Goal: Task Accomplishment & Management: Manage account settings

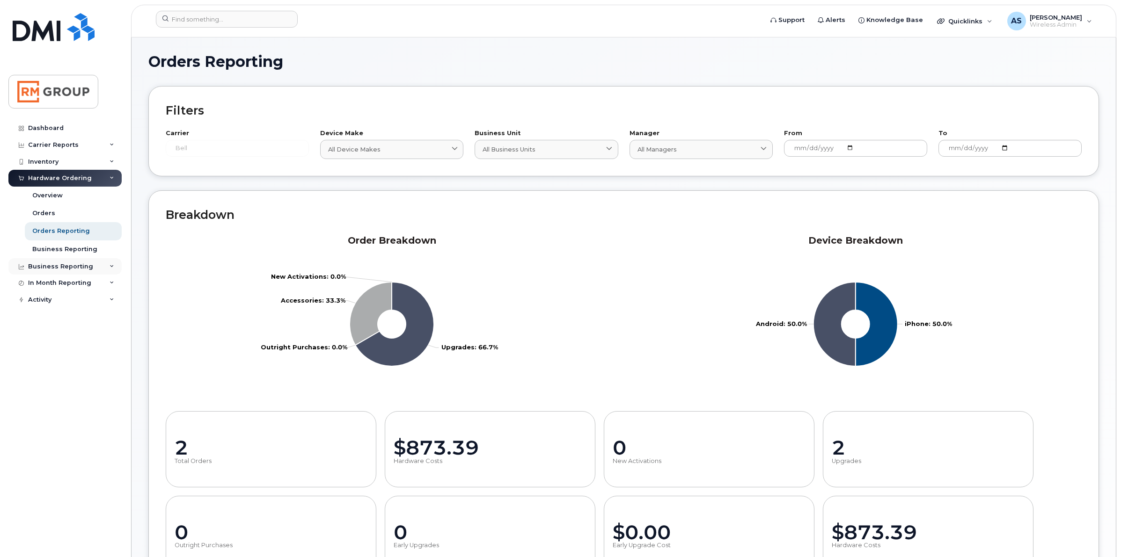
click at [80, 268] on div "Business Reporting" at bounding box center [60, 266] width 65 height 7
click at [69, 145] on div "Carrier Reports" at bounding box center [53, 144] width 51 height 7
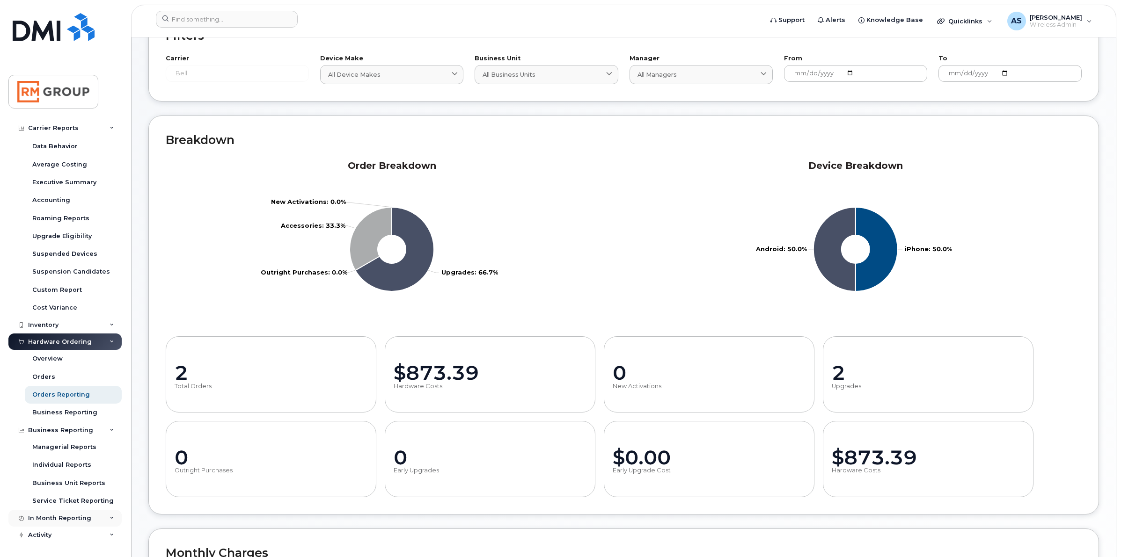
scroll to position [176, 0]
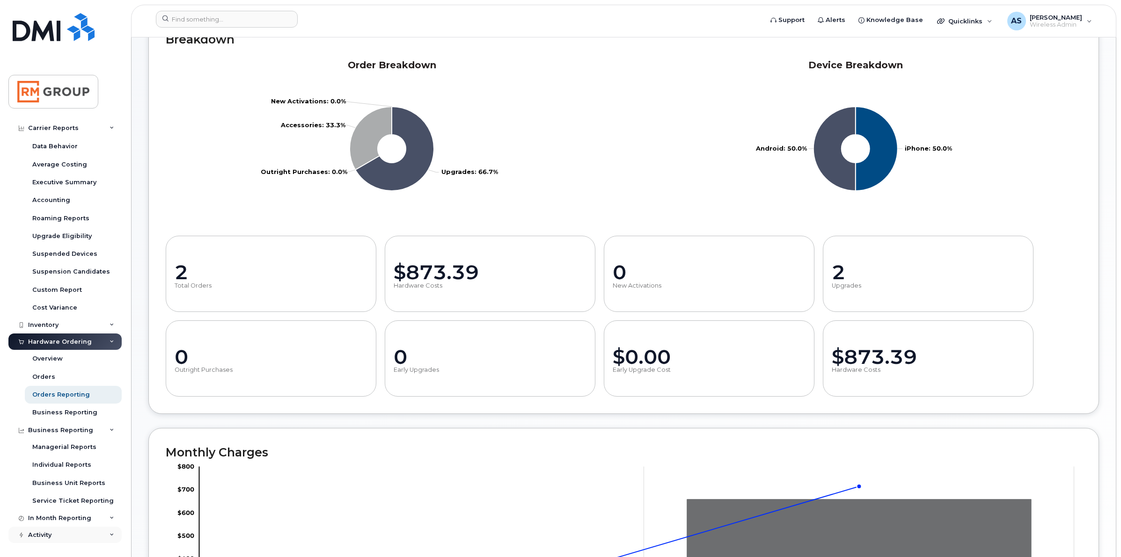
click at [70, 534] on div "Activity" at bounding box center [64, 535] width 113 height 17
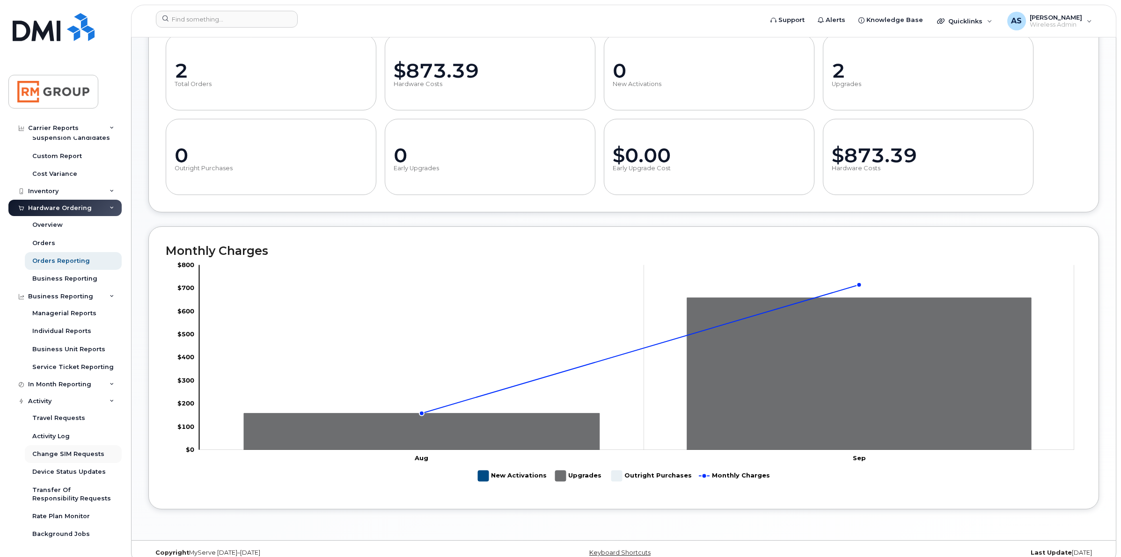
scroll to position [391, 0]
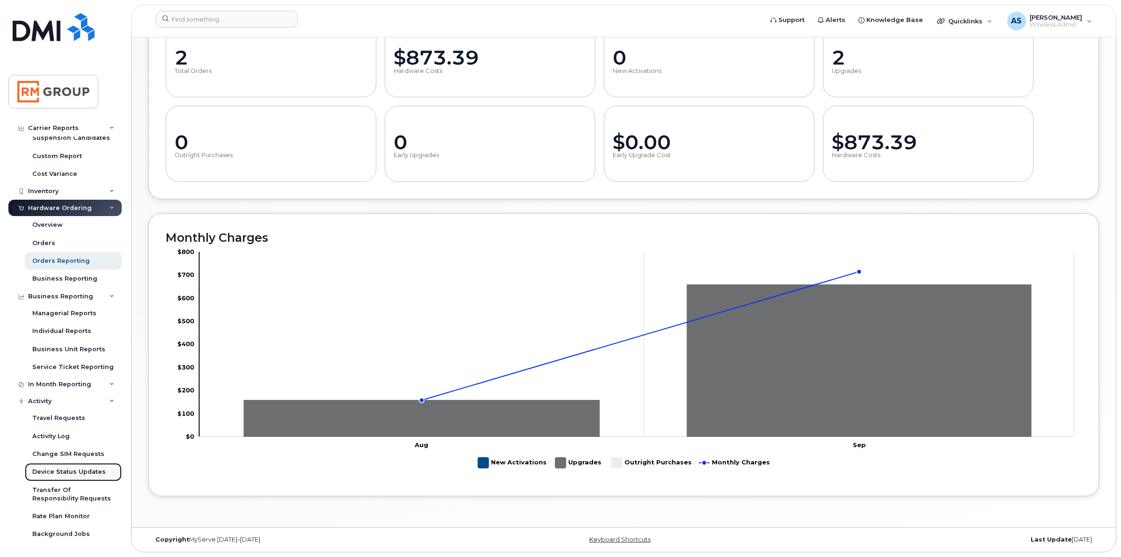
click at [48, 474] on div "Device Status Updates" at bounding box center [68, 472] width 73 height 8
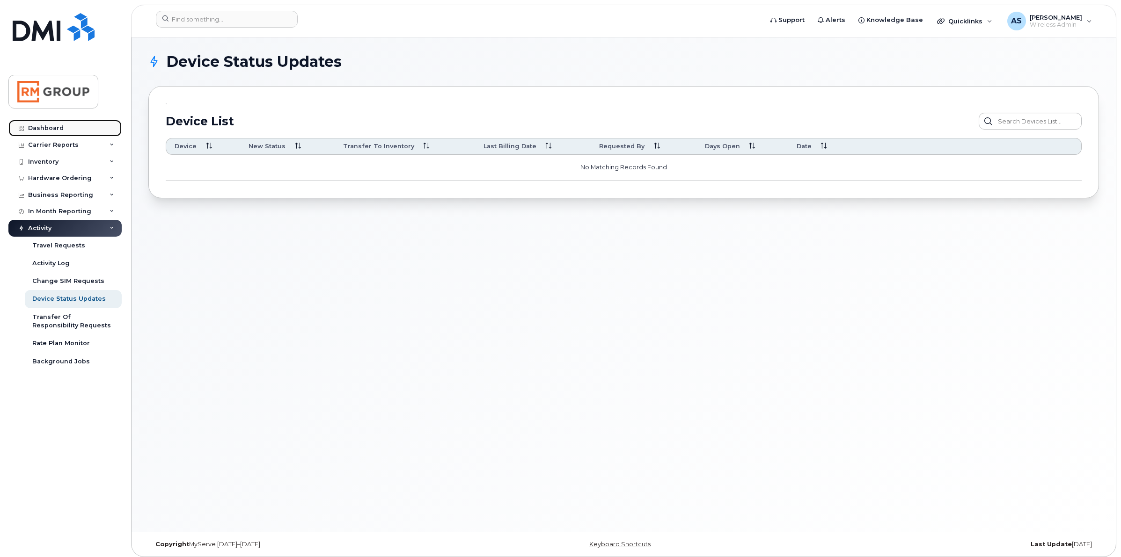
click at [59, 129] on div "Dashboard" at bounding box center [46, 128] width 36 height 7
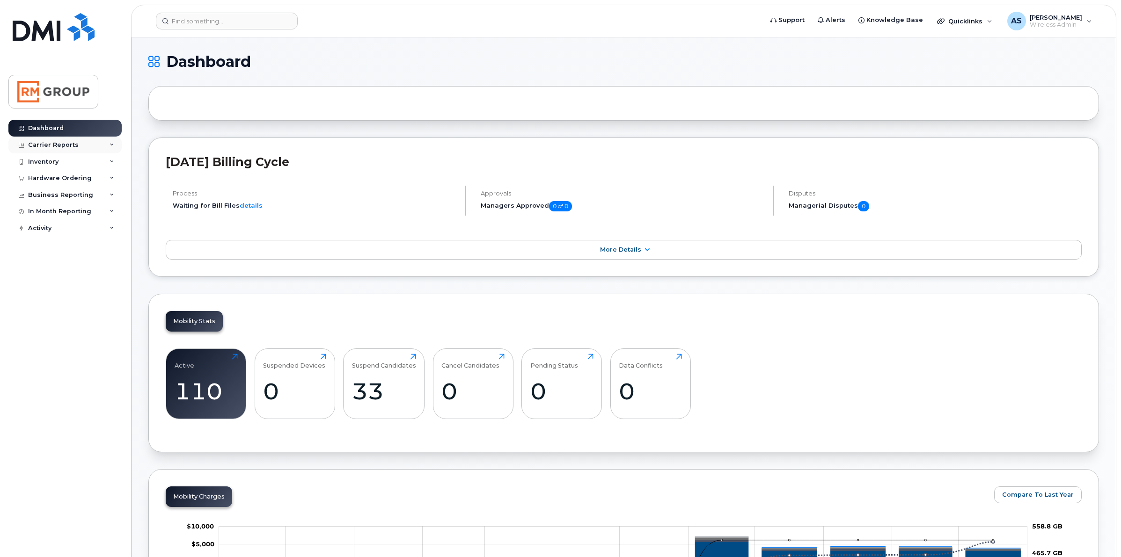
click at [110, 143] on div "Carrier Reports" at bounding box center [64, 145] width 113 height 17
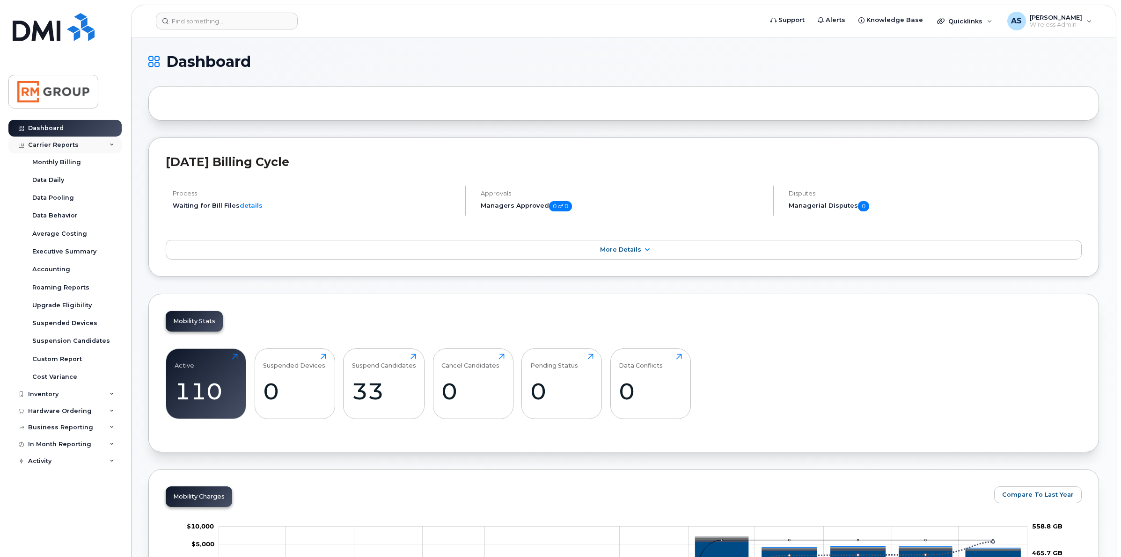
click at [111, 146] on icon at bounding box center [112, 145] width 5 height 5
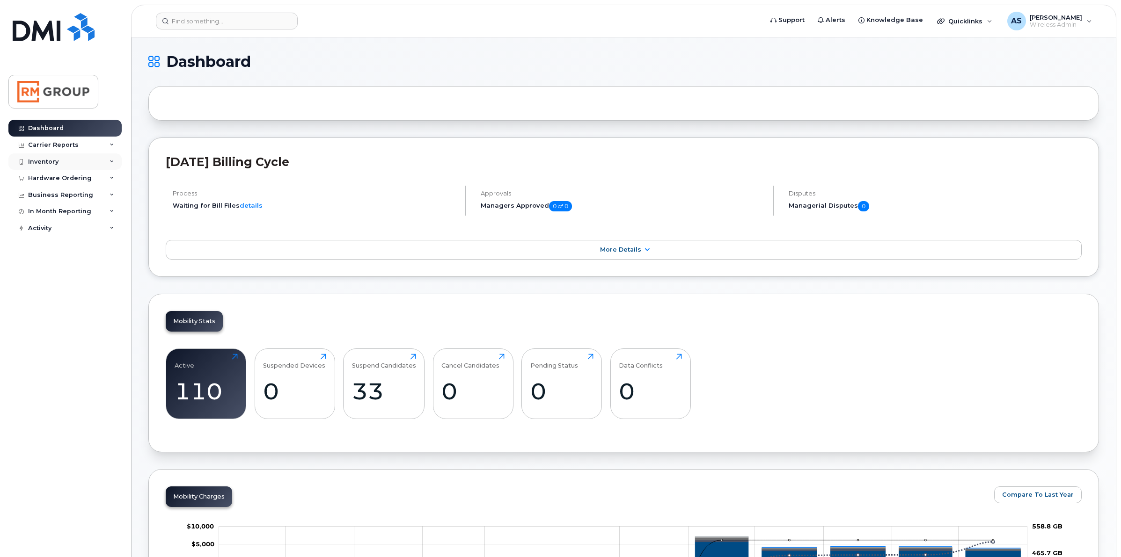
click at [108, 164] on div "Inventory" at bounding box center [64, 162] width 113 height 17
click at [106, 161] on div "Inventory" at bounding box center [64, 162] width 113 height 17
click at [82, 178] on div "Mobility Devices" at bounding box center [58, 179] width 53 height 8
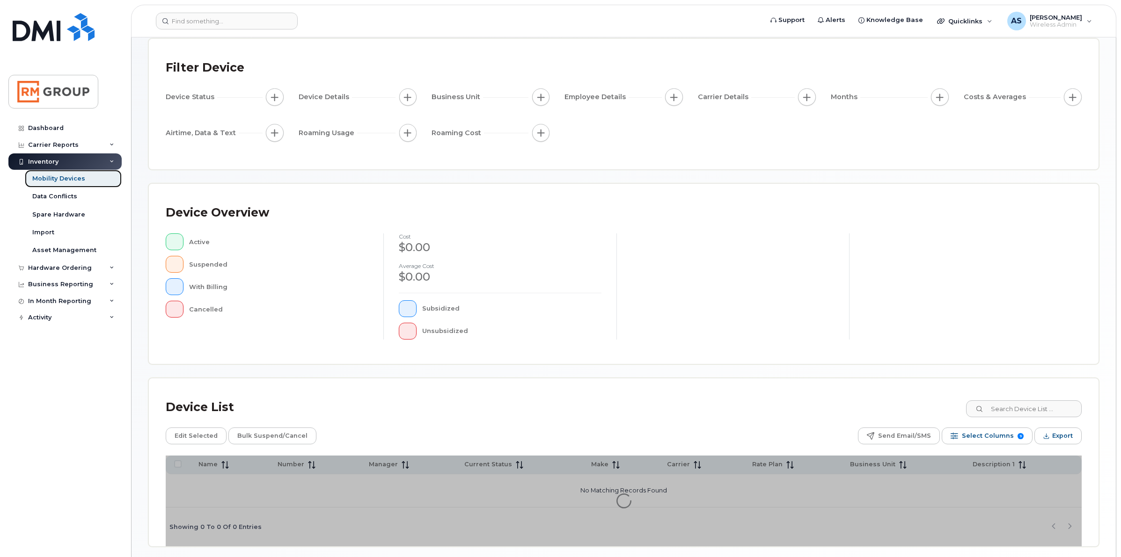
scroll to position [87, 0]
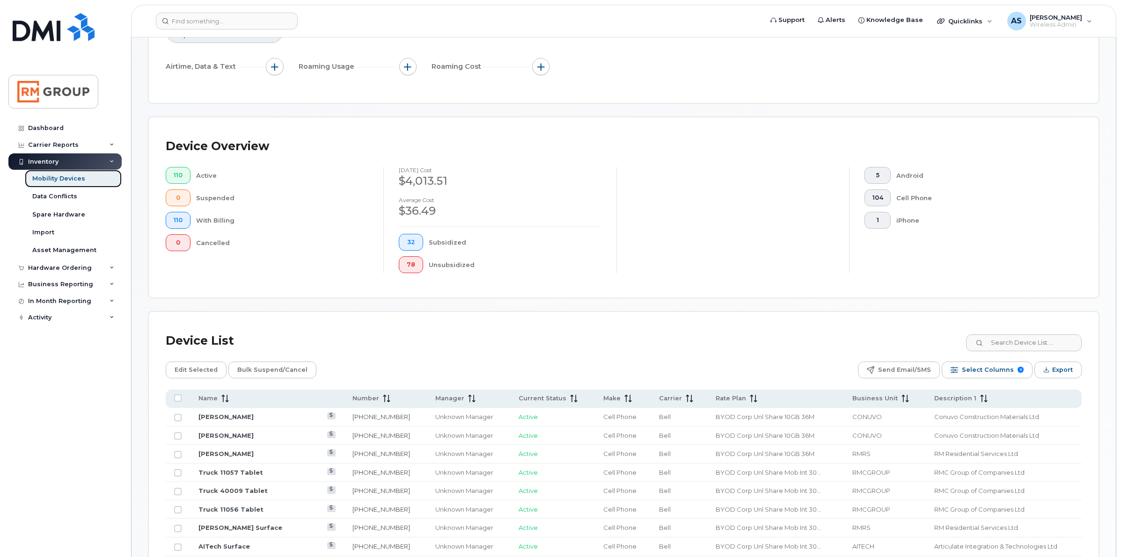
scroll to position [262, 0]
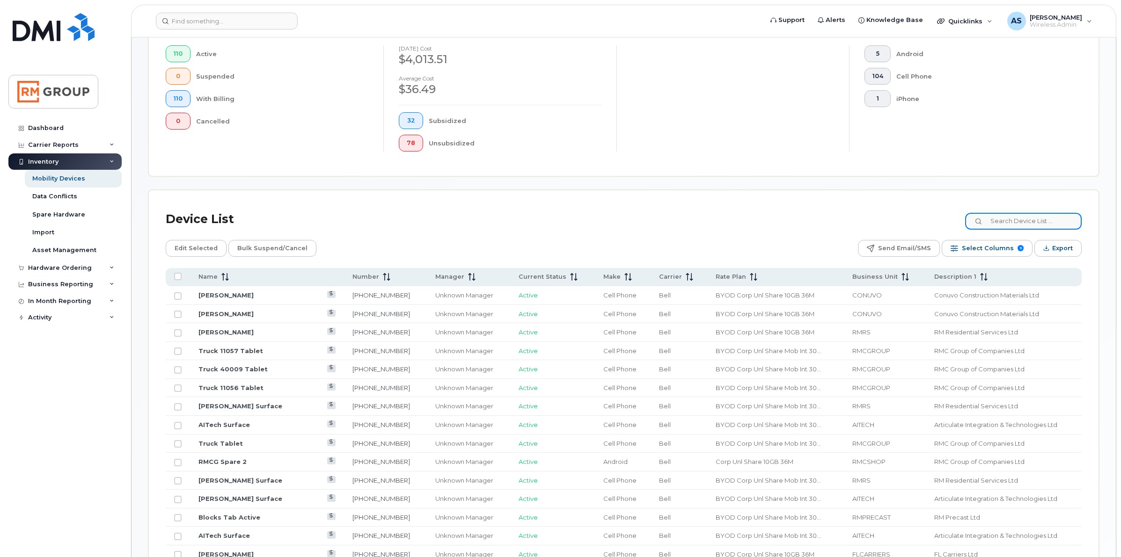
click at [1027, 221] on input at bounding box center [1023, 221] width 117 height 17
click at [1033, 223] on input at bounding box center [1023, 221] width 117 height 17
paste input "5875991770"
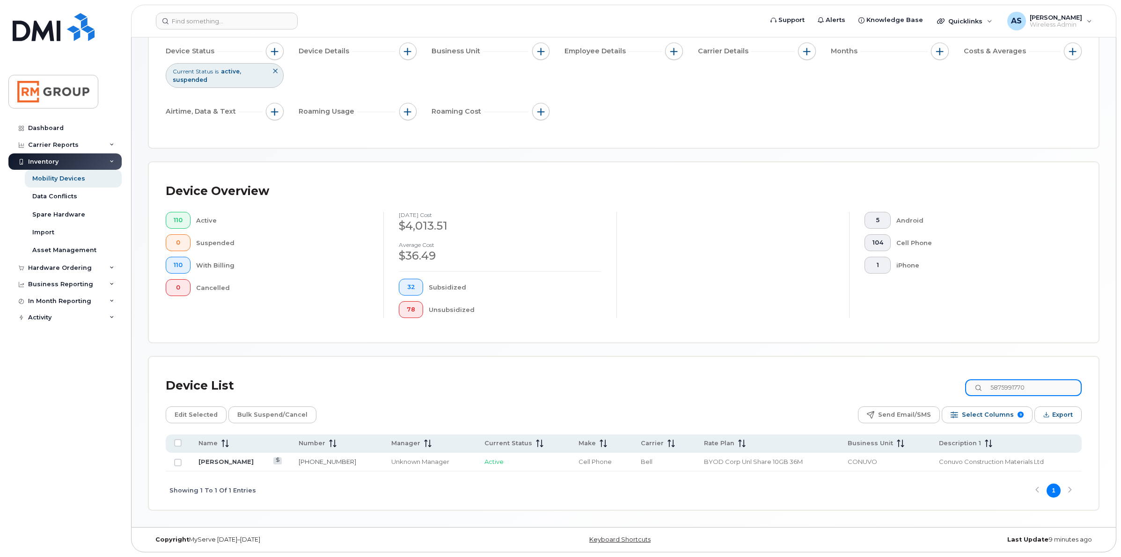
scroll to position [96, 0]
type input "5875991770"
click at [179, 462] on input "Row Unselected" at bounding box center [177, 462] width 7 height 7
checkbox input "true"
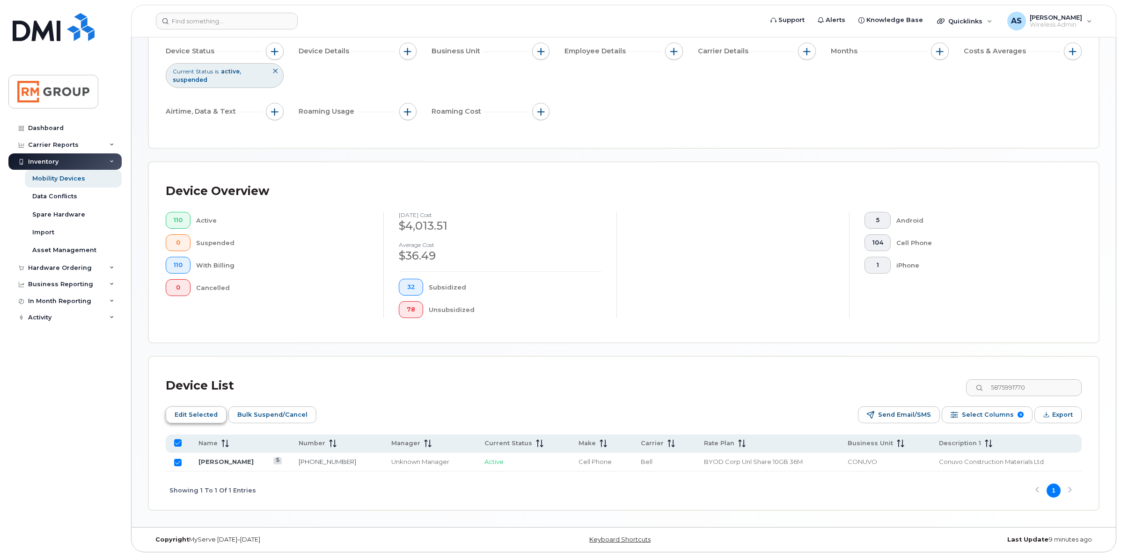
click at [212, 419] on span "Edit Selected" at bounding box center [196, 415] width 43 height 14
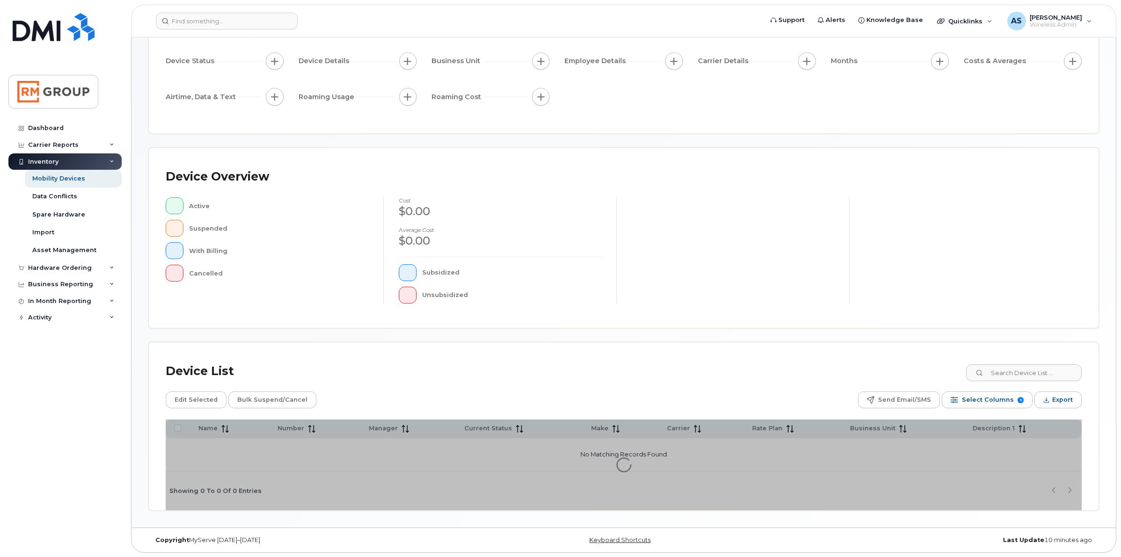
scroll to position [87, 0]
click at [1004, 375] on div "Device List Edit Selected Bulk Suspend/Cancel Send Email/SMS Select Columns 9 F…" at bounding box center [624, 426] width 950 height 168
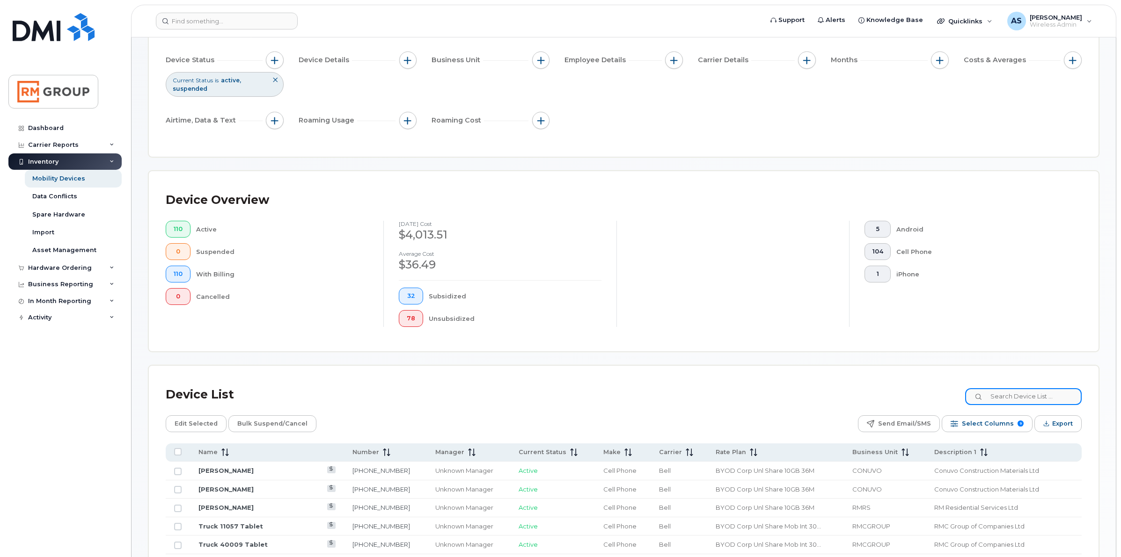
click at [1026, 397] on input at bounding box center [1023, 397] width 117 height 17
paste input "5875991770"
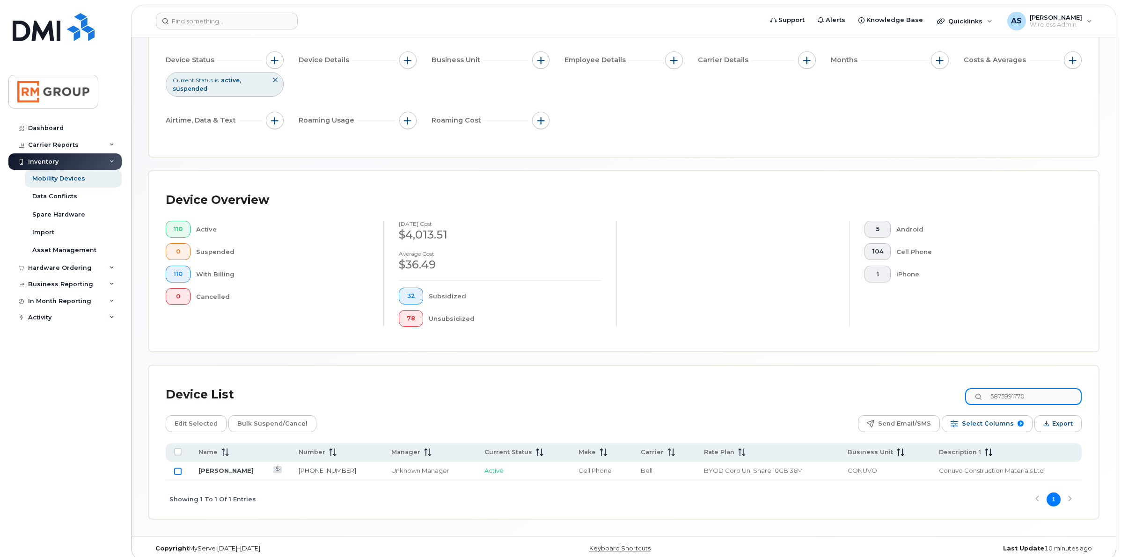
type input "5875991770"
click at [180, 473] on input "Row Unselected" at bounding box center [177, 471] width 7 height 7
checkbox input "true"
